Goal: Transaction & Acquisition: Purchase product/service

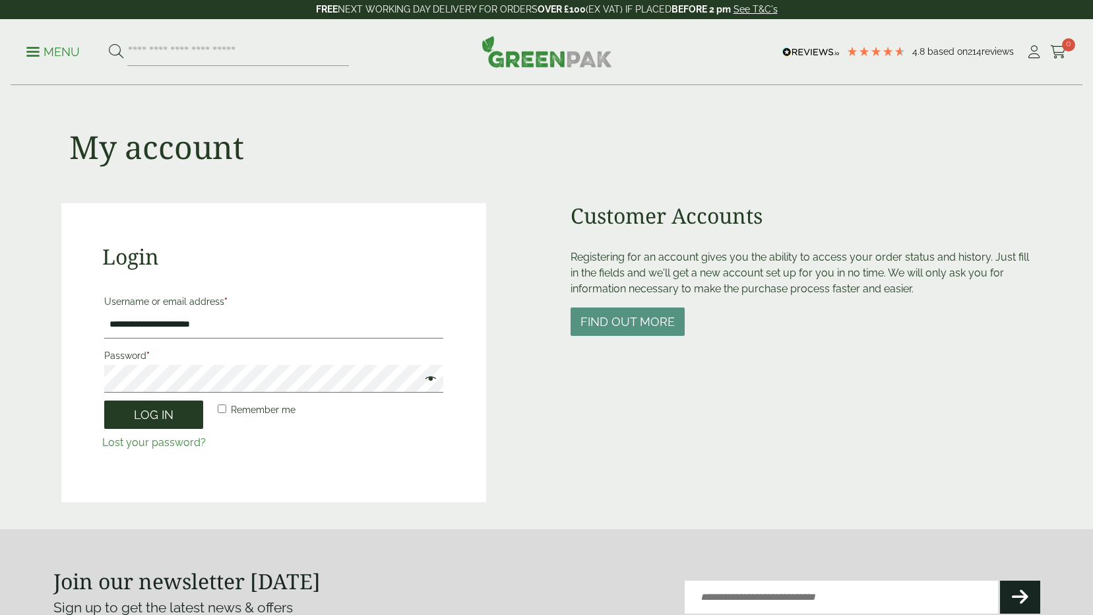
click at [115, 419] on button "Log in" at bounding box center [153, 414] width 99 height 28
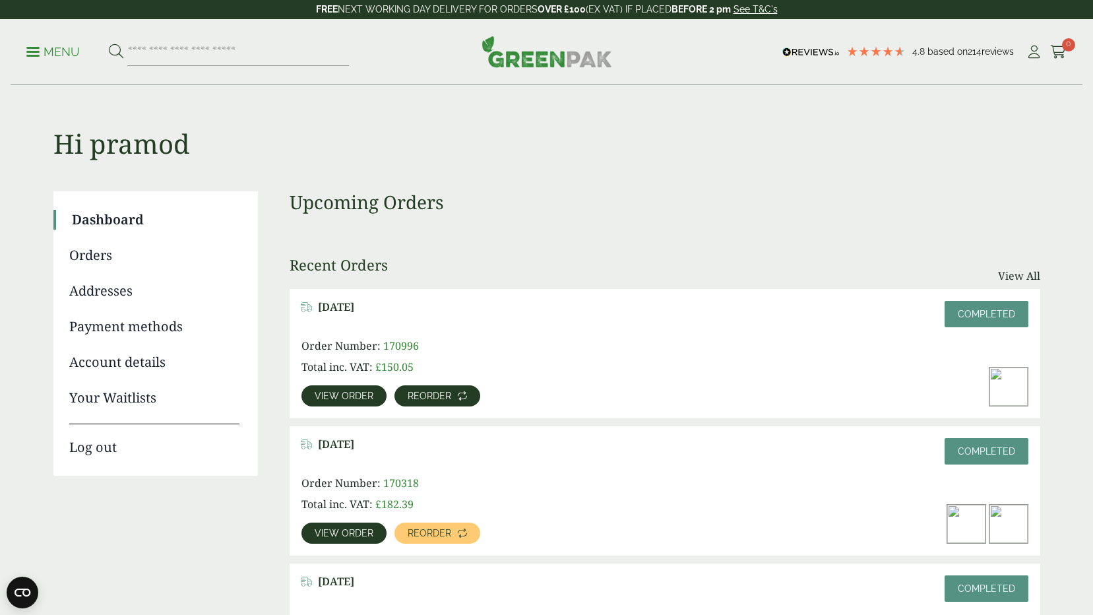
click at [441, 392] on span "Reorder" at bounding box center [430, 395] width 44 height 9
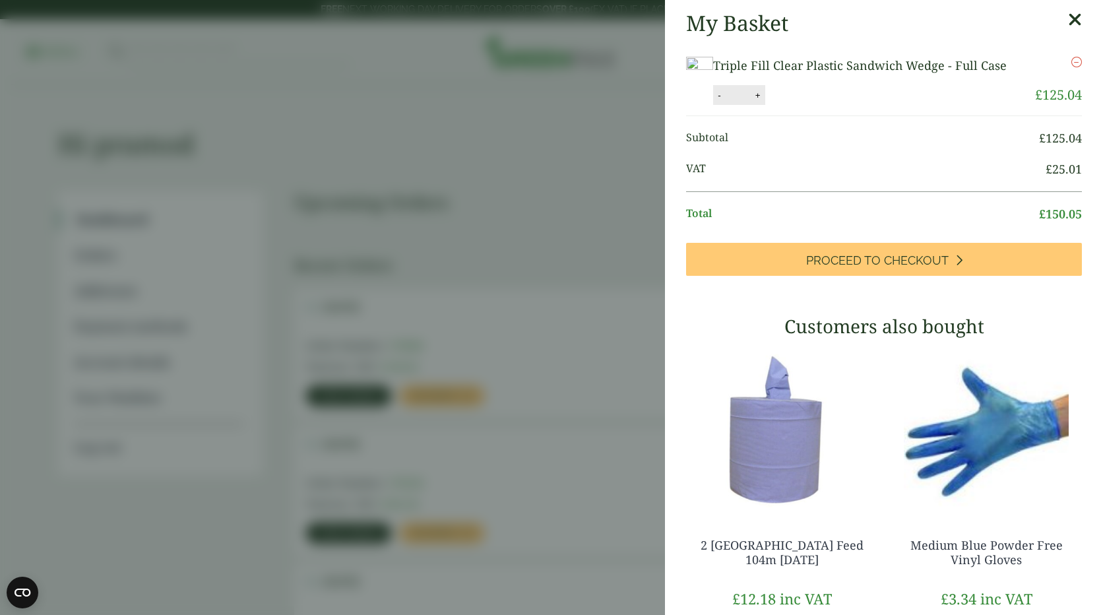
click at [1068, 21] on icon at bounding box center [1075, 20] width 14 height 18
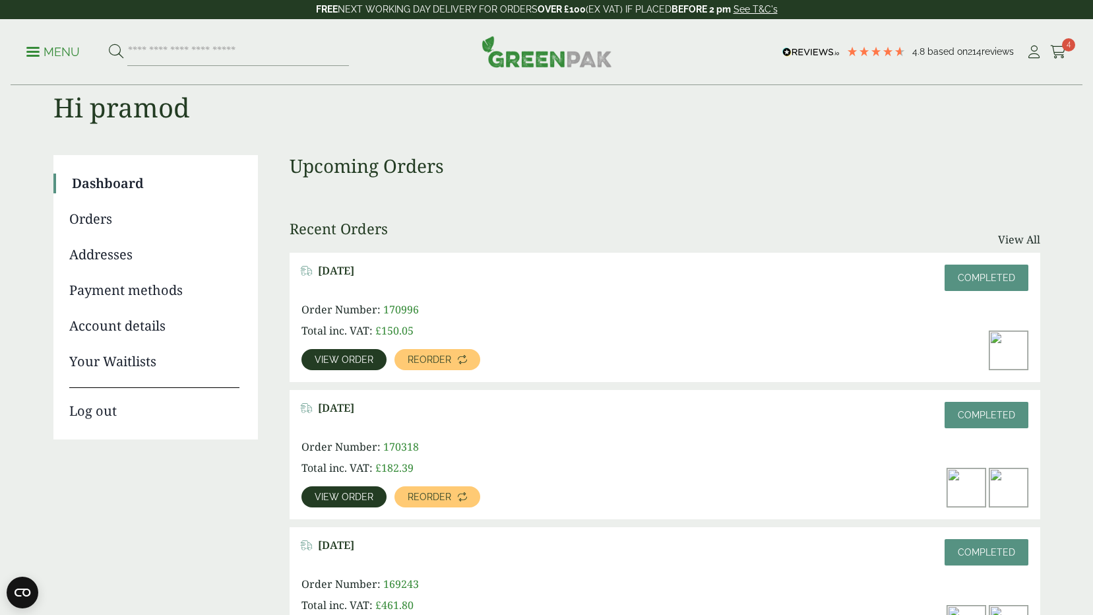
scroll to position [66, 0]
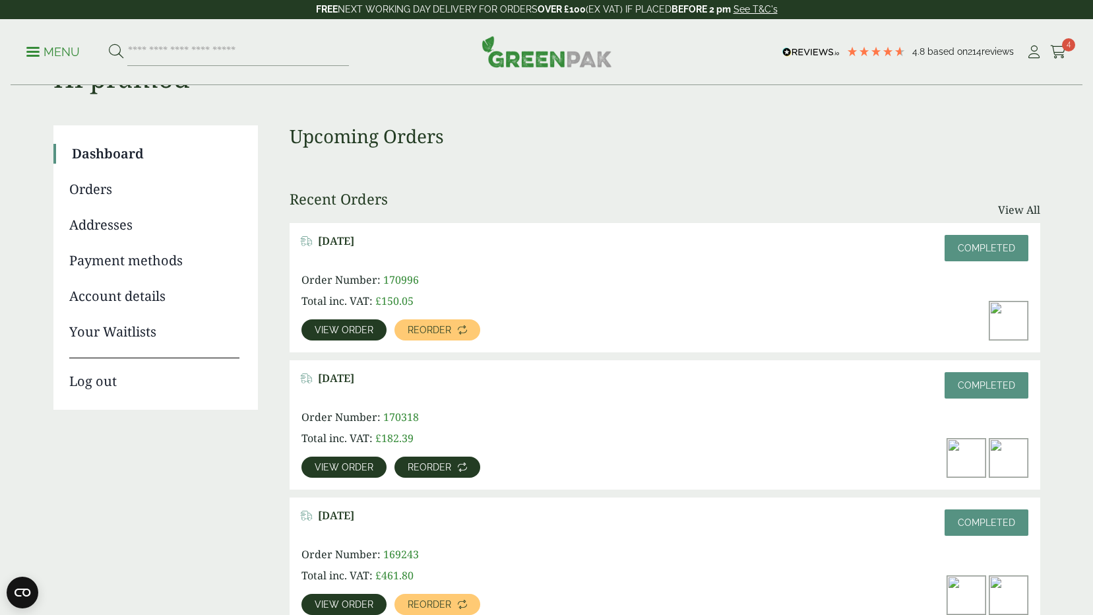
click at [431, 473] on link "Reorder" at bounding box center [437, 466] width 86 height 21
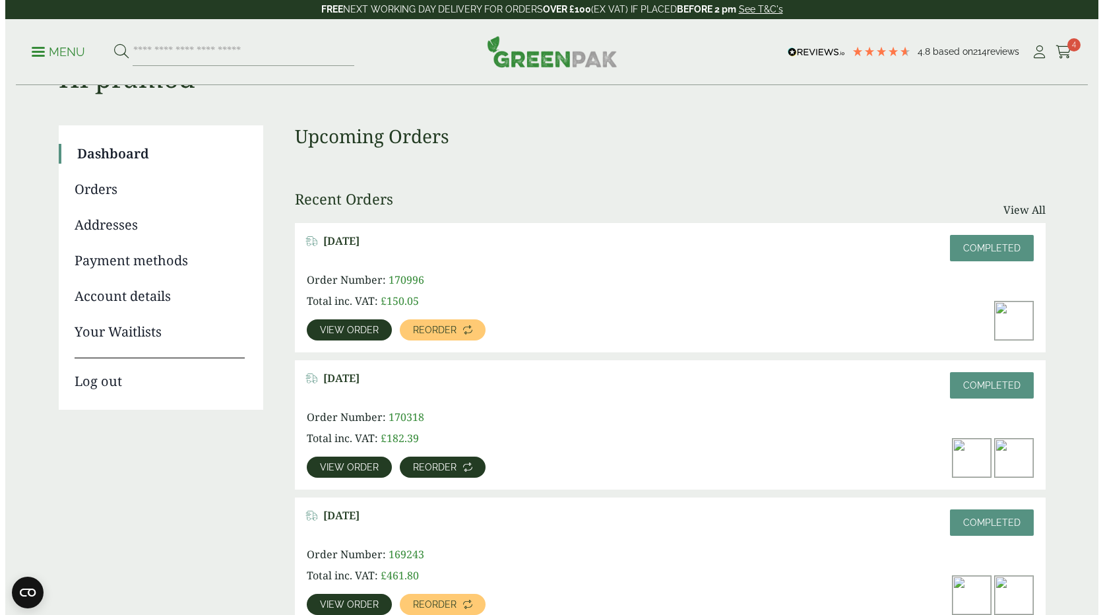
scroll to position [0, 0]
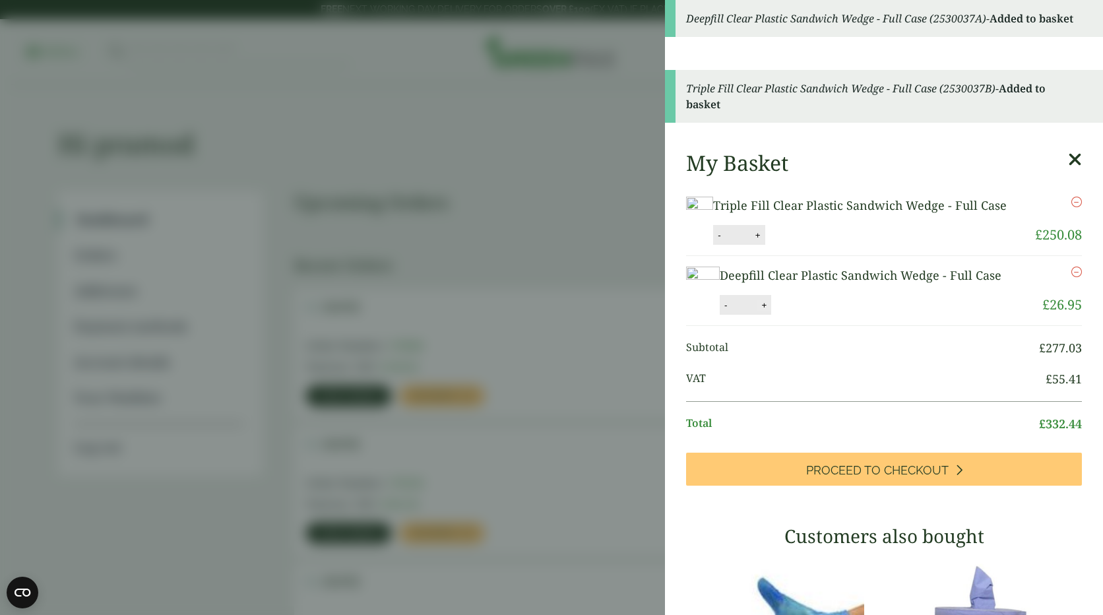
click at [759, 311] on button "+" at bounding box center [763, 304] width 13 height 11
type input "*"
click at [724, 241] on button "-" at bounding box center [719, 234] width 11 height 11
type input "*"
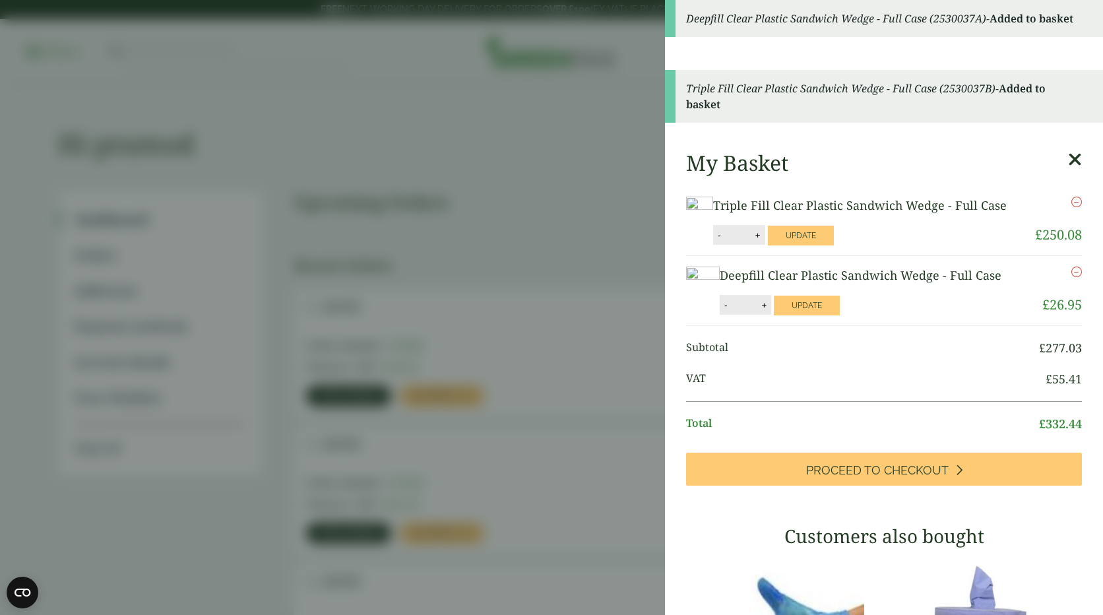
click at [985, 256] on li "Triple Fill Clear Plastic Sandwich Wedge - Full Case Triple Fill Clear Plastic …" at bounding box center [884, 221] width 396 height 70
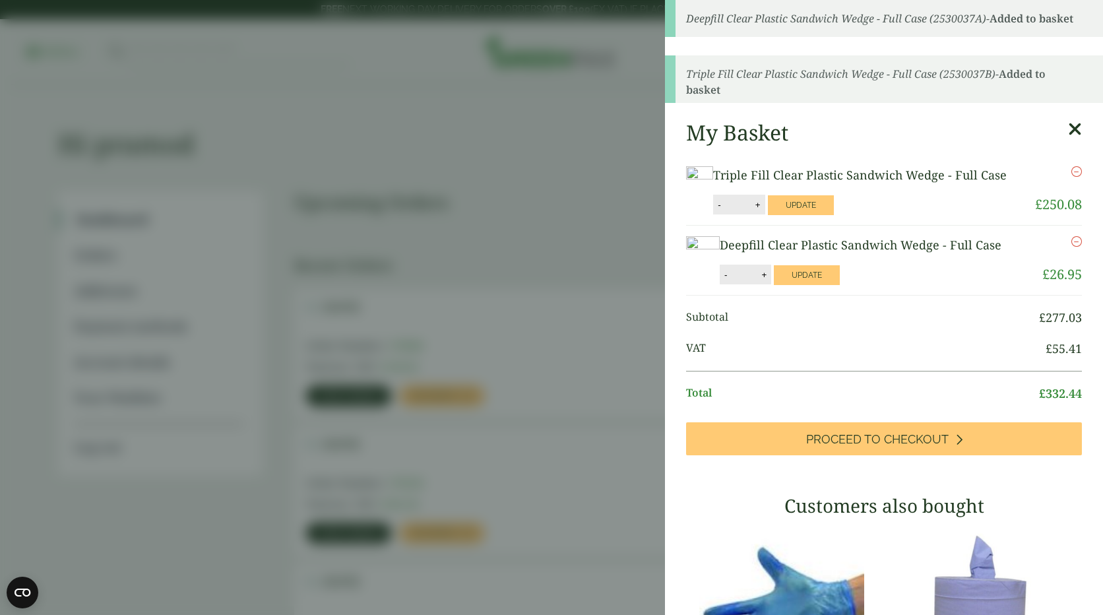
click at [882, 308] on ul "Subtotal £ 277.03 VAT £ 55.41 Total £ 332.44" at bounding box center [884, 358] width 396 height 127
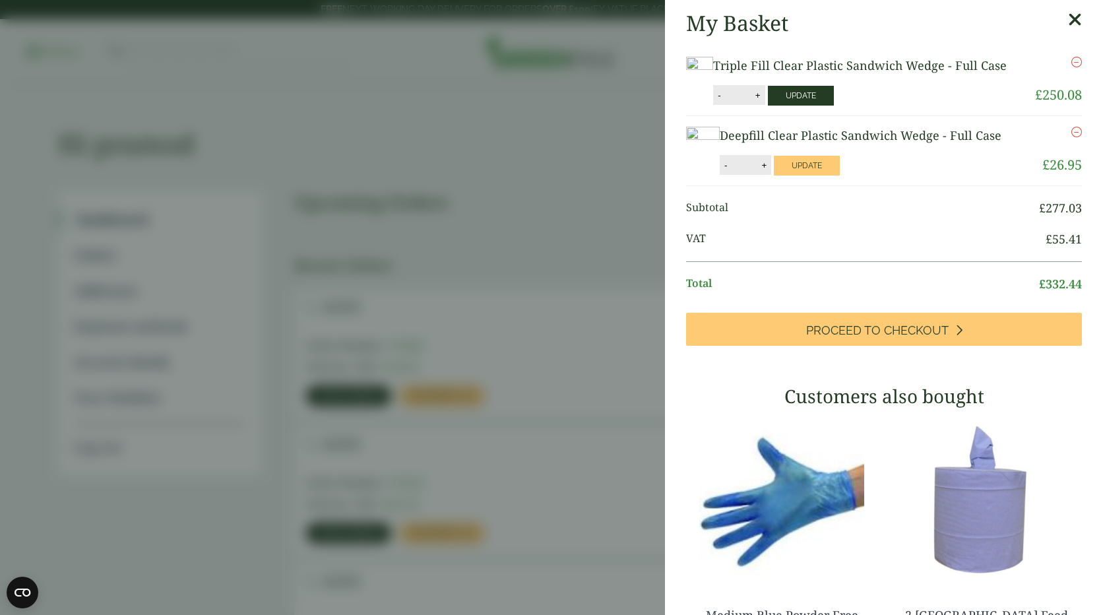
click at [834, 106] on button "Update" at bounding box center [801, 96] width 66 height 20
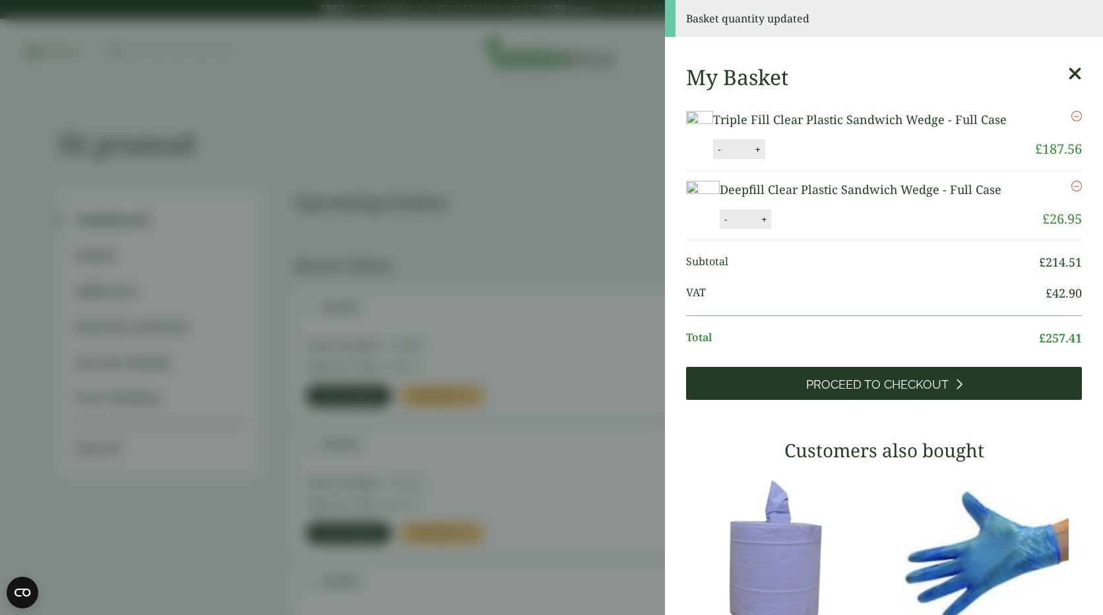
click at [887, 392] on span "Proceed to Checkout" at bounding box center [877, 384] width 142 height 15
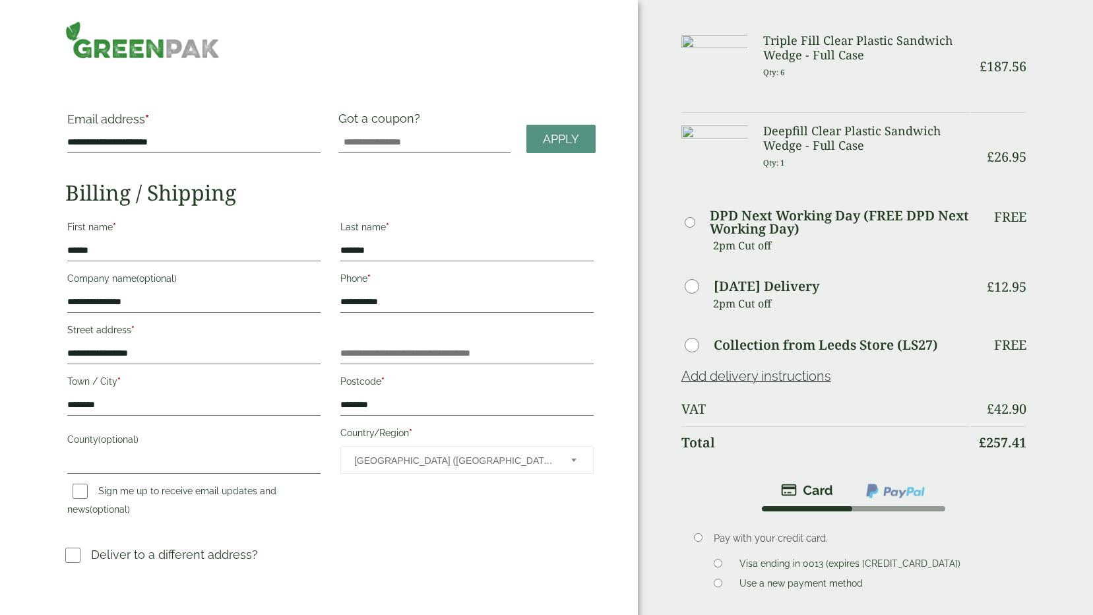
scroll to position [132, 0]
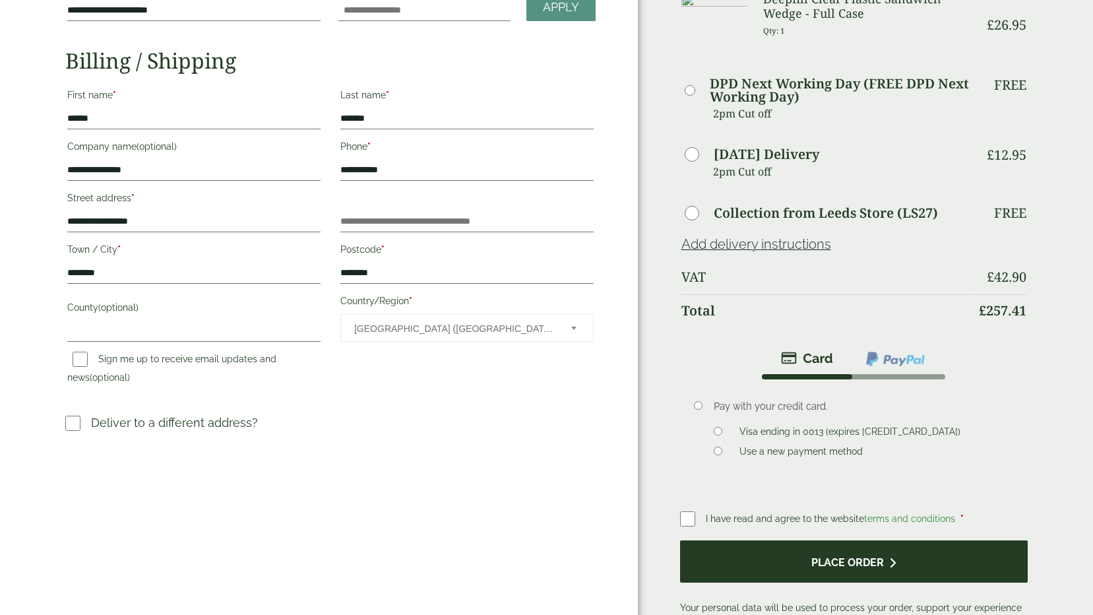
click at [894, 560] on icon "submit" at bounding box center [892, 562] width 7 height 11
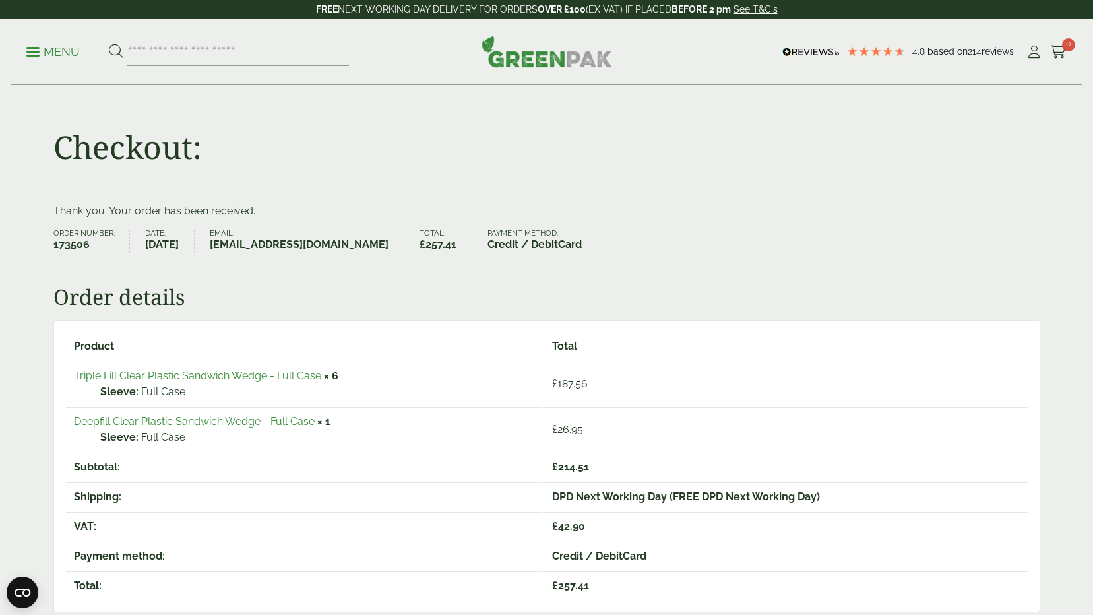
click at [36, 55] on link "Menu" at bounding box center [52, 50] width 53 height 13
